Goal: Information Seeking & Learning: Learn about a topic

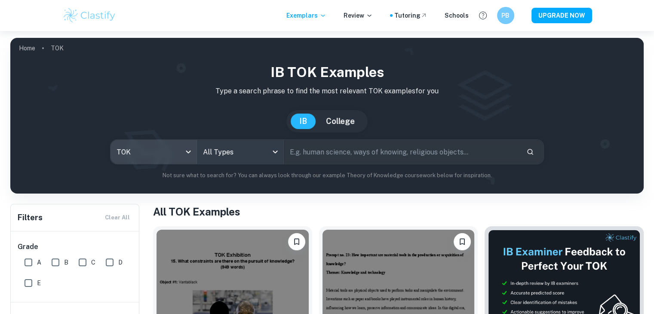
click at [254, 149] on body "We value your privacy We use cookies to enhance your browsing experience, serve…" at bounding box center [327, 188] width 654 height 314
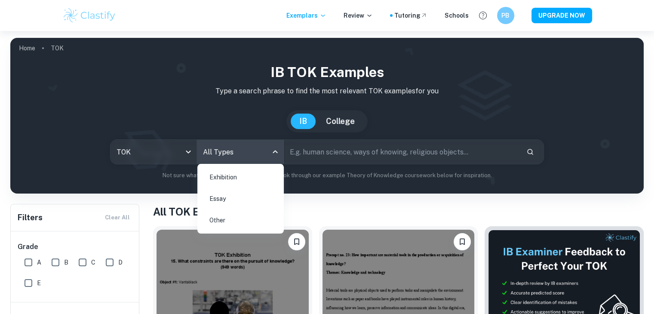
click at [244, 184] on li "Exhibition" at bounding box center [241, 177] width 80 height 20
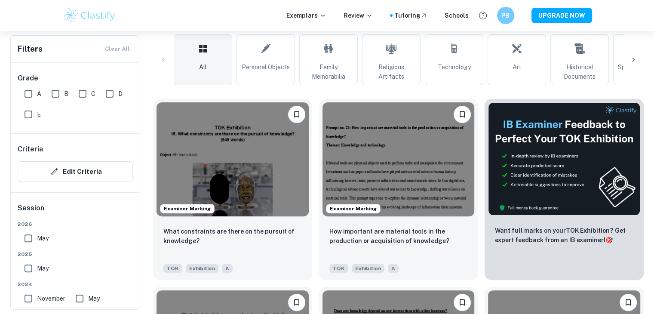
scroll to position [215, 0]
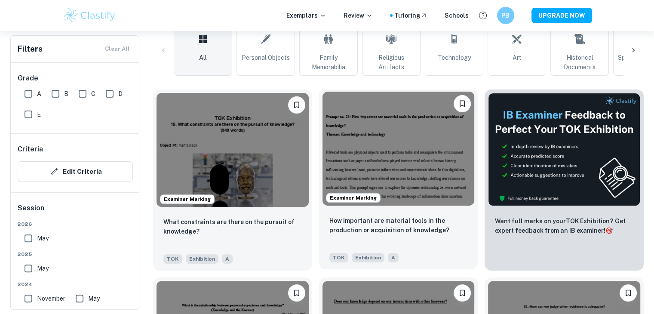
click at [395, 176] on img at bounding box center [399, 149] width 152 height 114
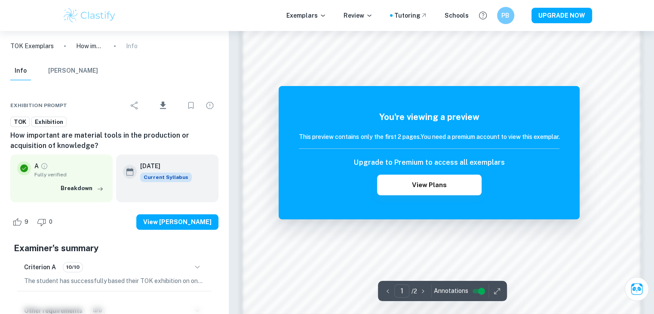
scroll to position [848, 0]
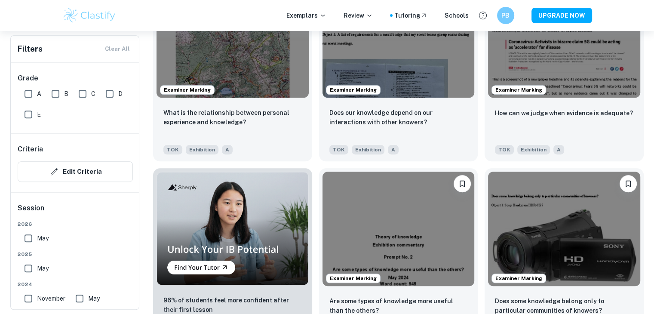
scroll to position [516, 0]
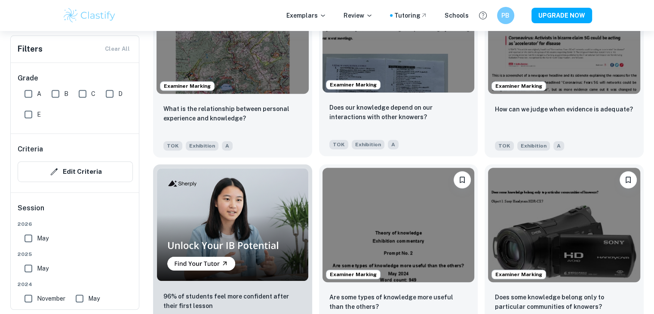
click at [411, 102] on div "Does our knowledge depend on our interactions with other knowers? TOK Exhibitio…" at bounding box center [398, 126] width 159 height 60
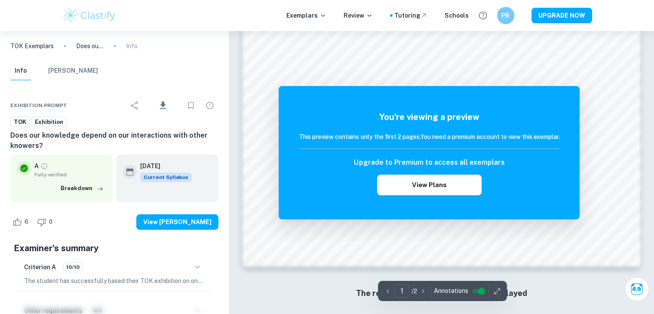
scroll to position [909, 0]
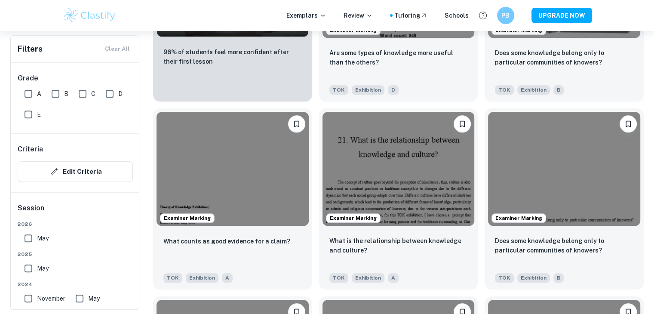
scroll to position [774, 0]
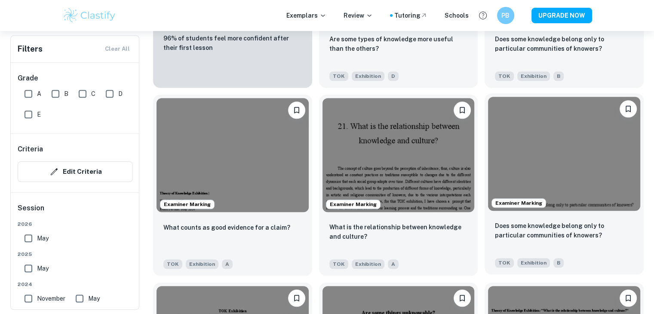
click at [537, 174] on img at bounding box center [564, 154] width 152 height 114
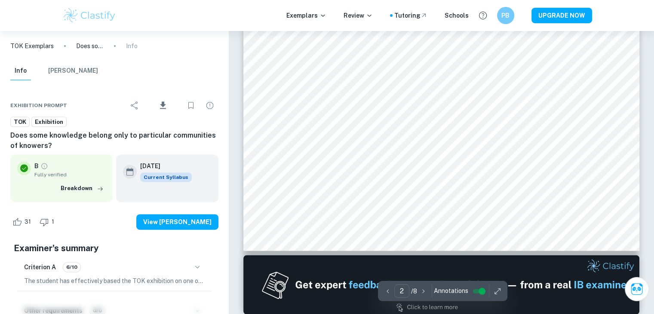
type input "2"
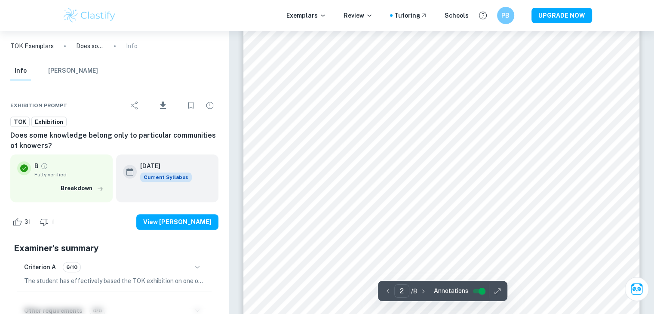
scroll to position [688, 0]
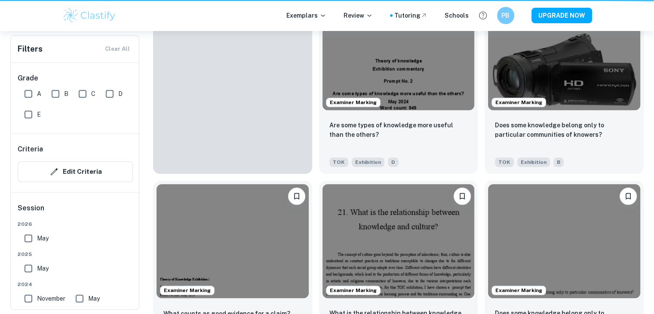
scroll to position [774, 0]
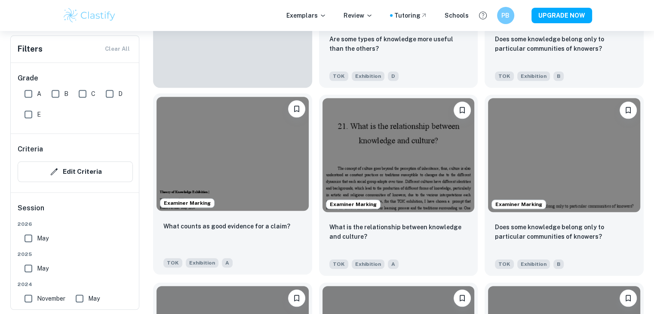
click at [272, 177] on img at bounding box center [233, 154] width 152 height 114
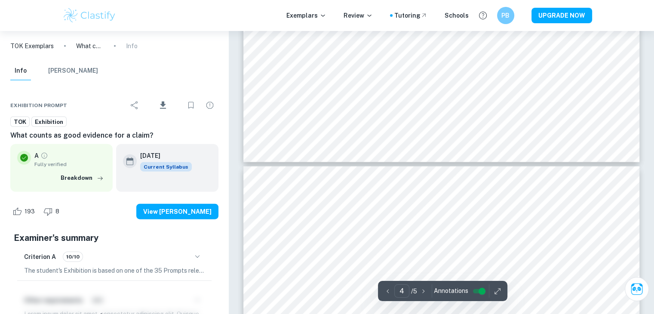
type input "5"
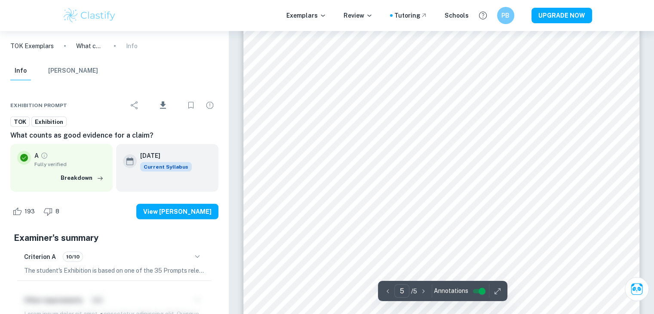
scroll to position [2194, 0]
